Goal: Information Seeking & Learning: Compare options

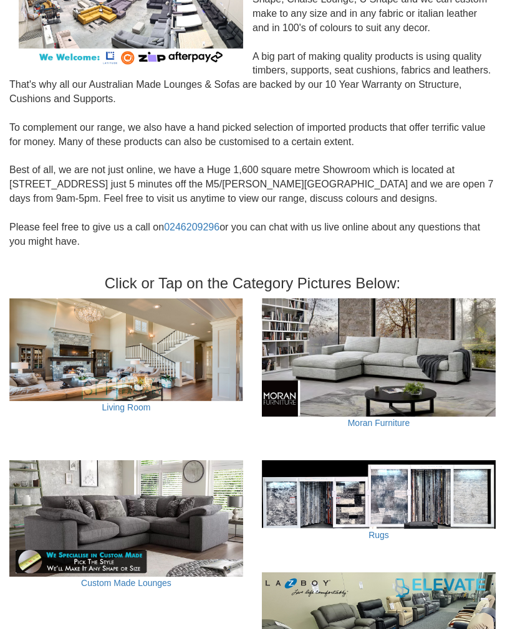
scroll to position [217, 0]
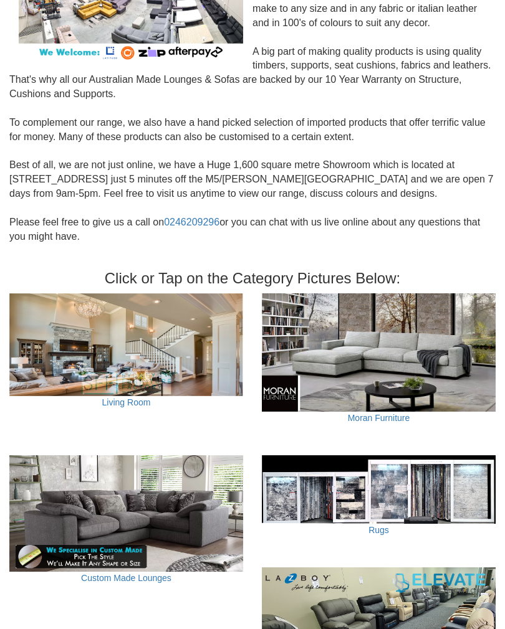
click at [110, 348] on img at bounding box center [126, 345] width 234 height 103
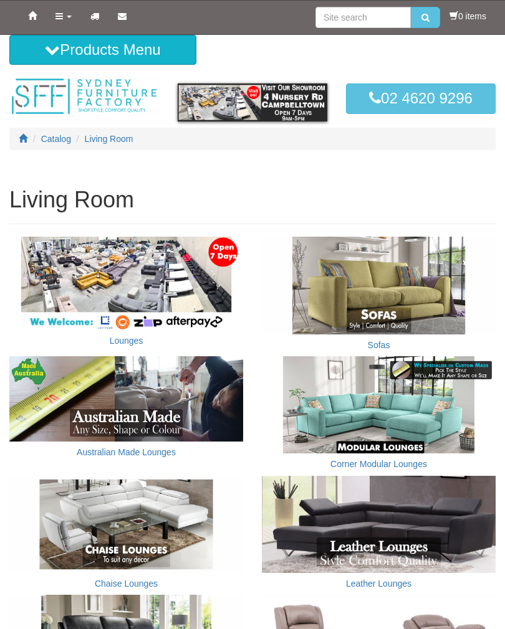
click at [123, 275] on img at bounding box center [126, 283] width 234 height 93
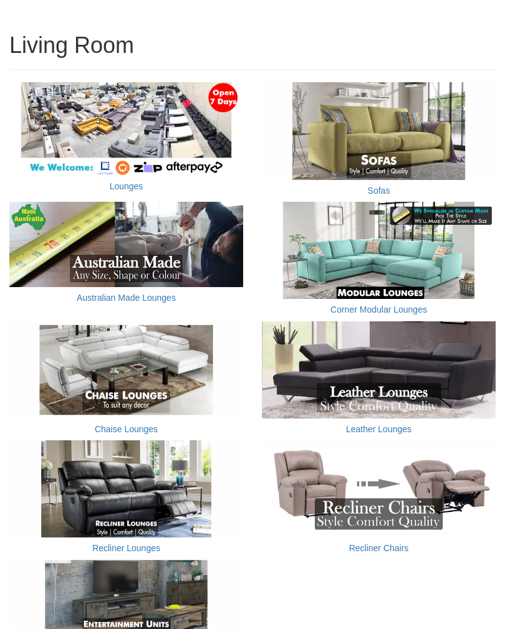
scroll to position [155, 0]
click at [367, 383] on img at bounding box center [379, 370] width 234 height 97
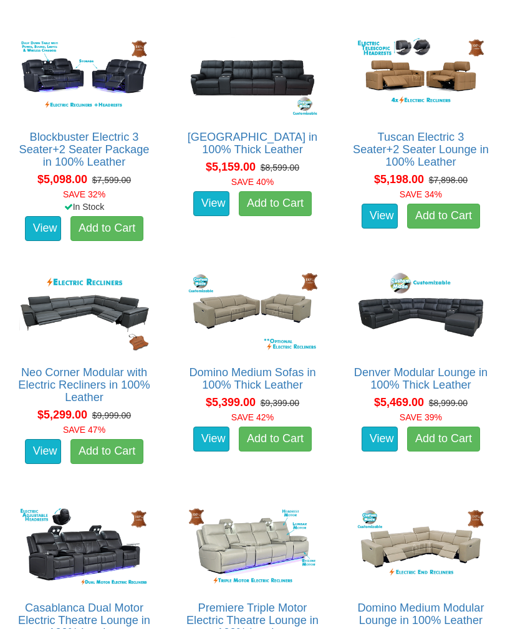
scroll to position [3002, 0]
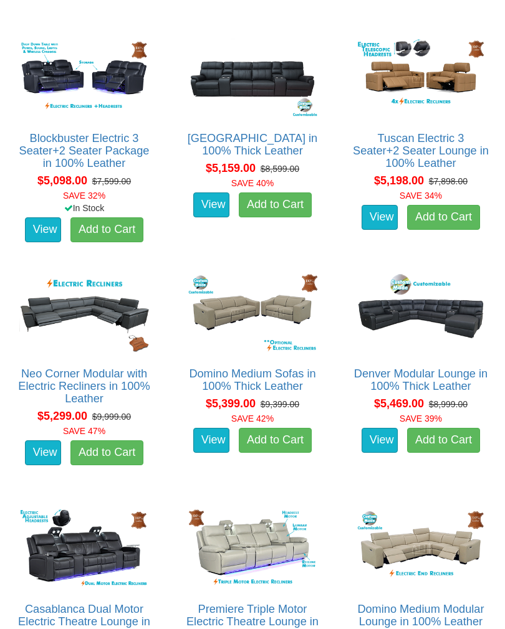
click at [414, 338] on img at bounding box center [421, 313] width 136 height 84
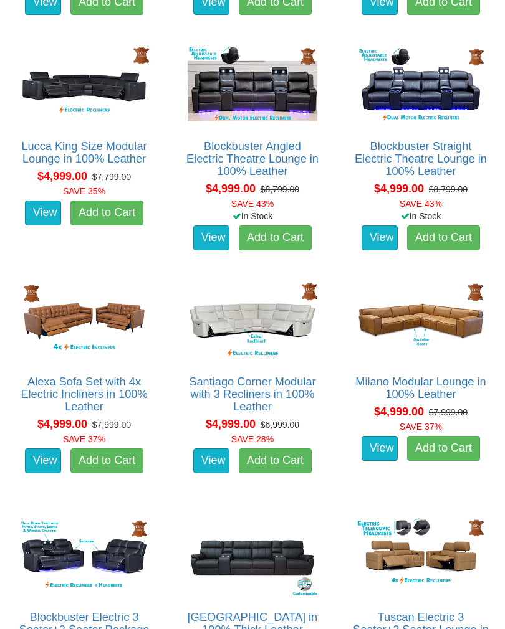
scroll to position [2522, 0]
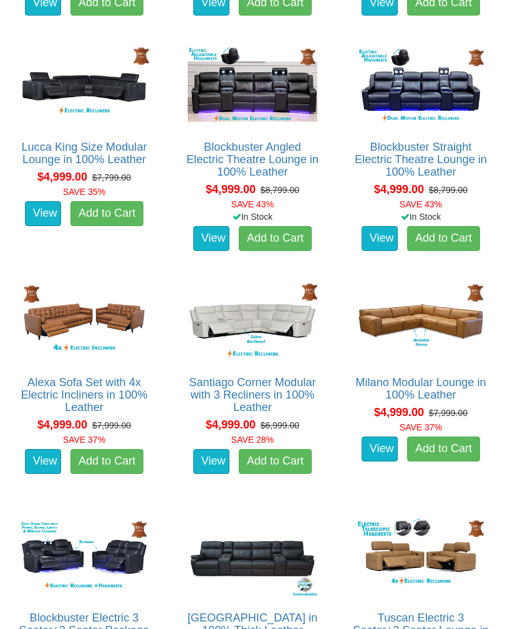
click at [255, 376] on link "Santiago Corner Modular with 3 Recliners in 100% Leather" at bounding box center [252, 394] width 127 height 37
